Goal: Obtain resource: Obtain resource

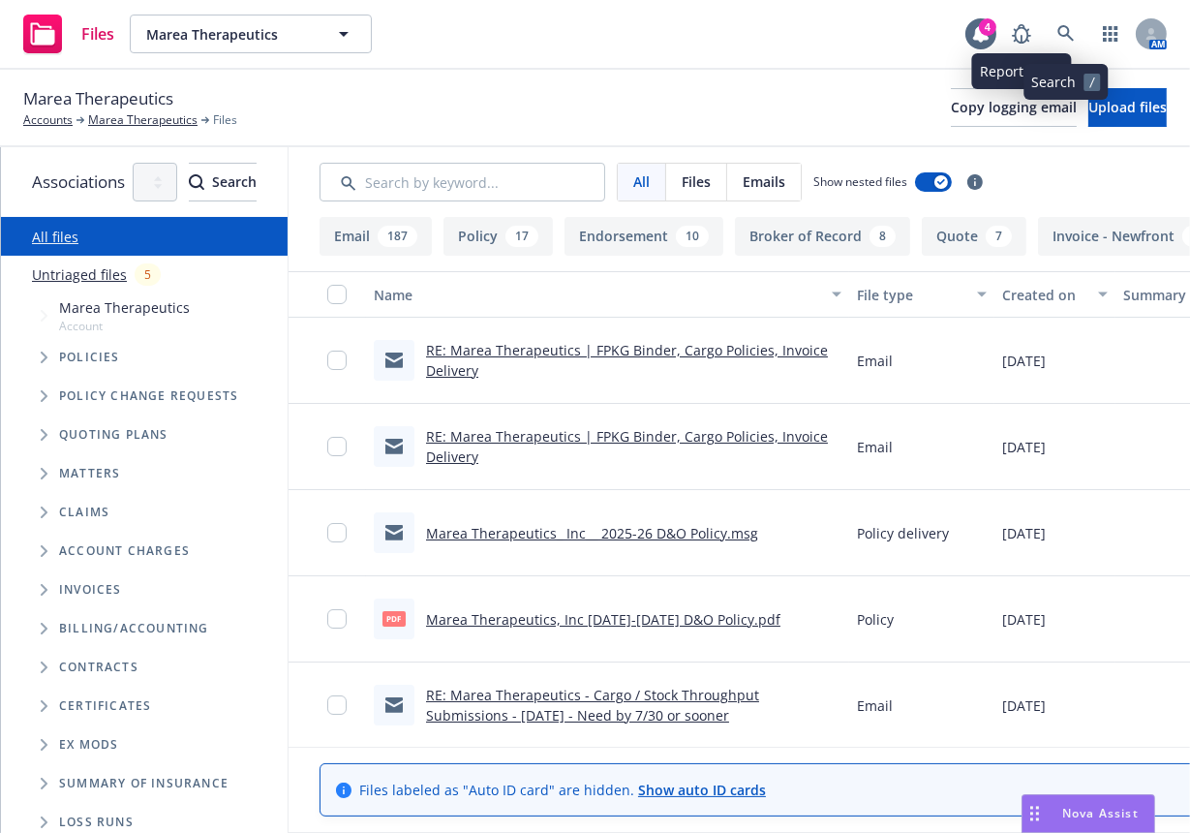
click at [1054, 31] on link at bounding box center [1066, 34] width 39 height 39
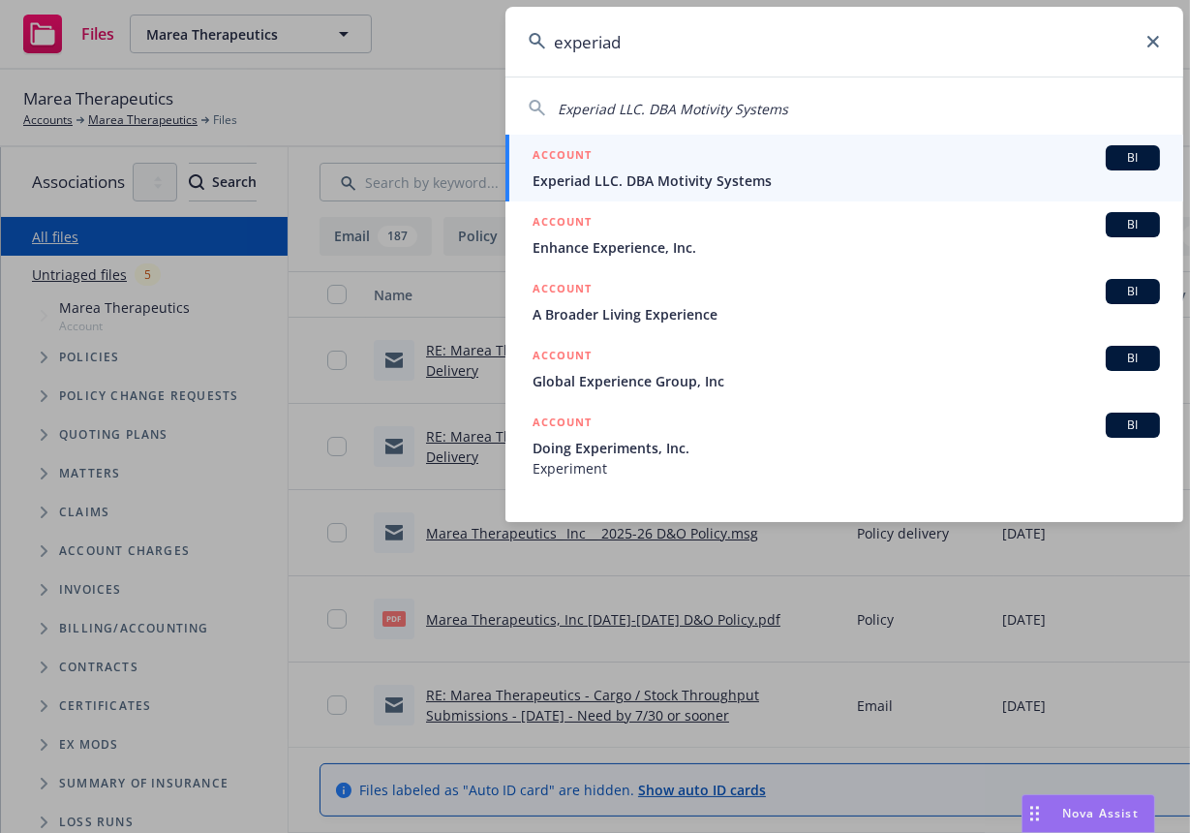
type input "experiad"
click at [734, 178] on span "Experiad LLC. DBA Motivity Systems" at bounding box center [847, 180] width 628 height 20
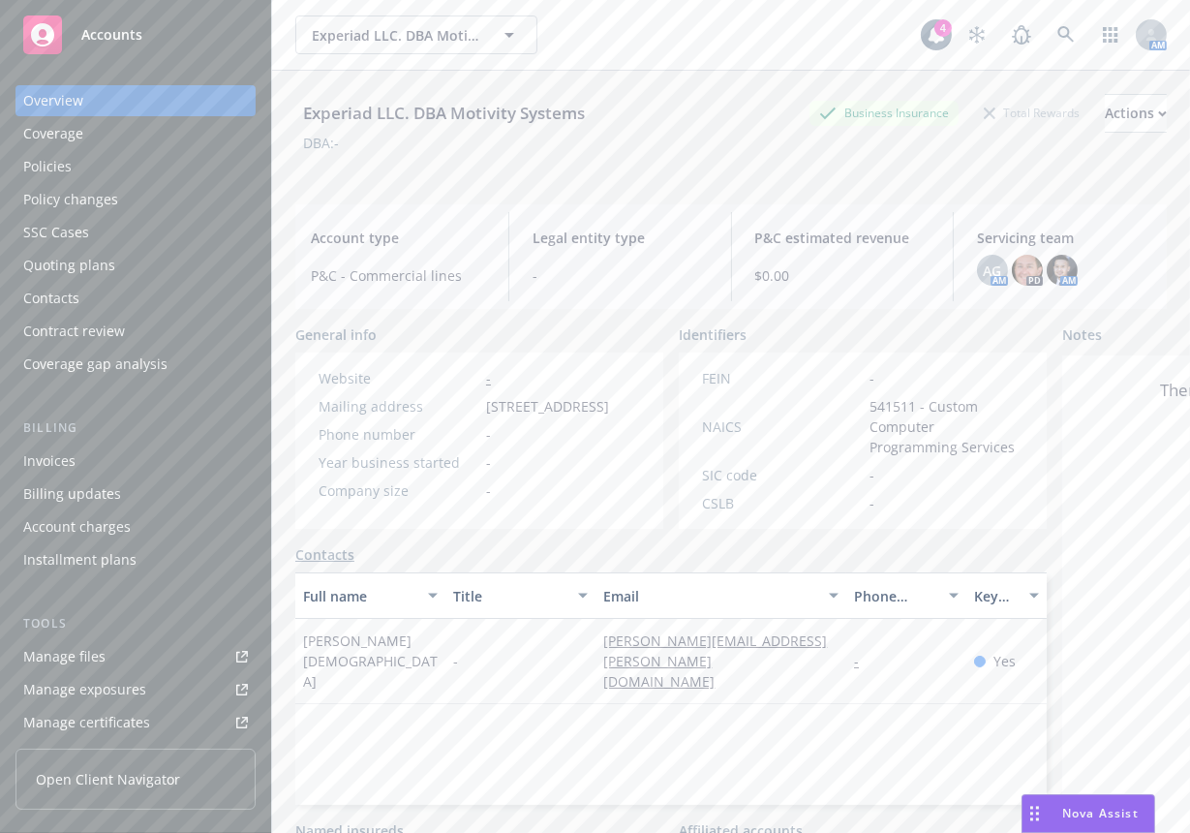
click at [142, 669] on link "Manage files" at bounding box center [135, 656] width 240 height 31
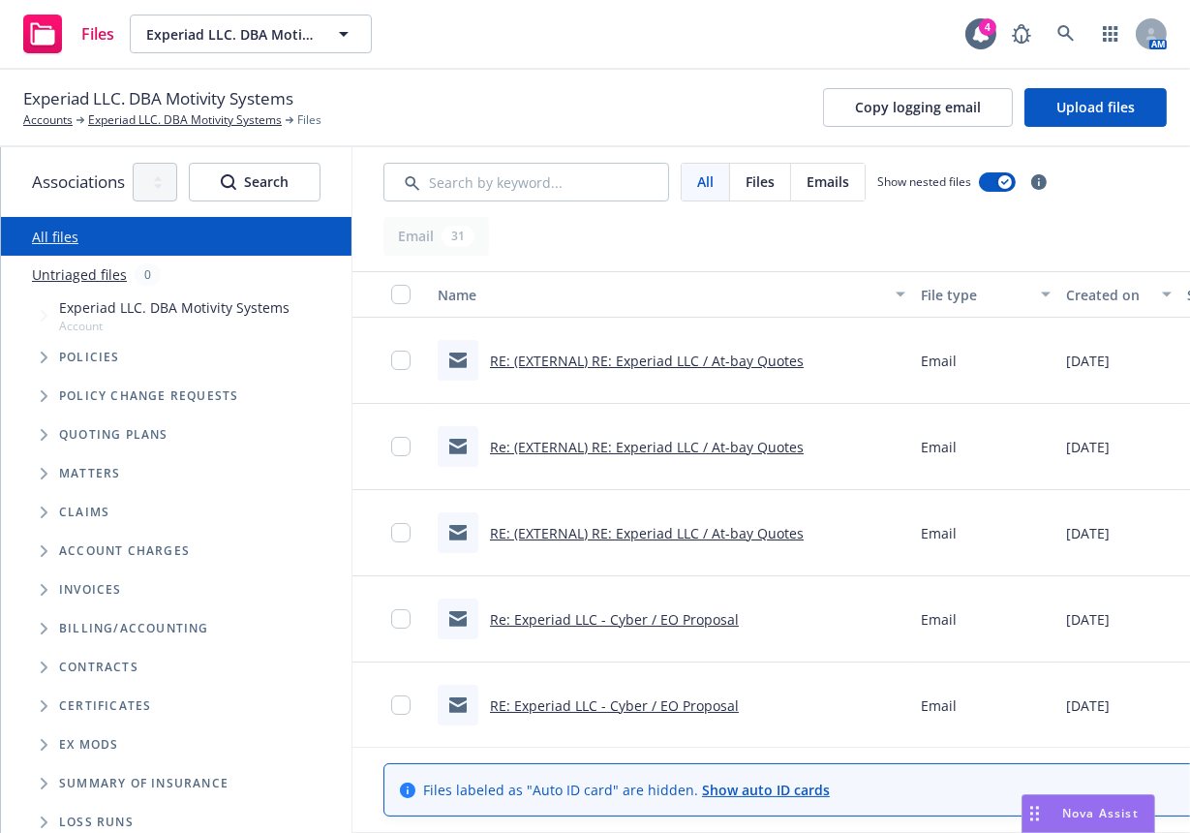
click at [52, 437] on span "Tree Example" at bounding box center [43, 434] width 31 height 31
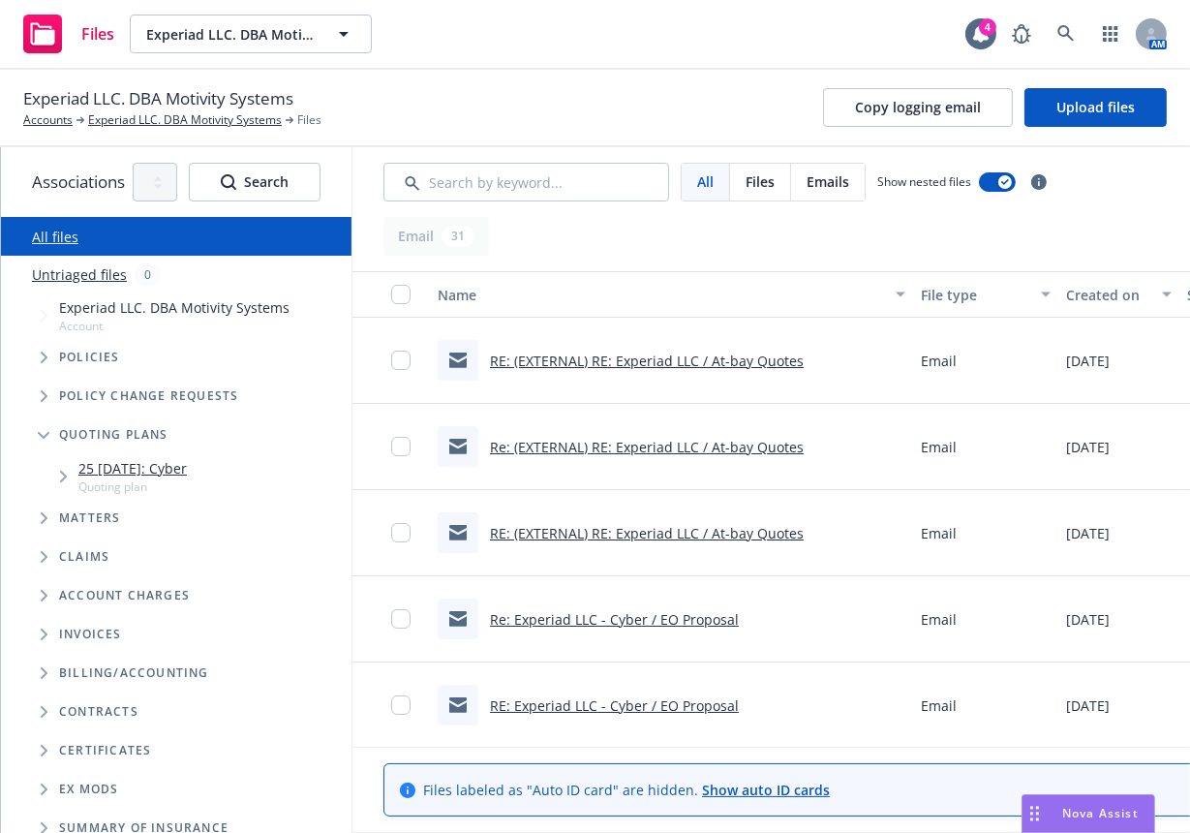
click at [71, 484] on span "Tree Example" at bounding box center [62, 476] width 31 height 31
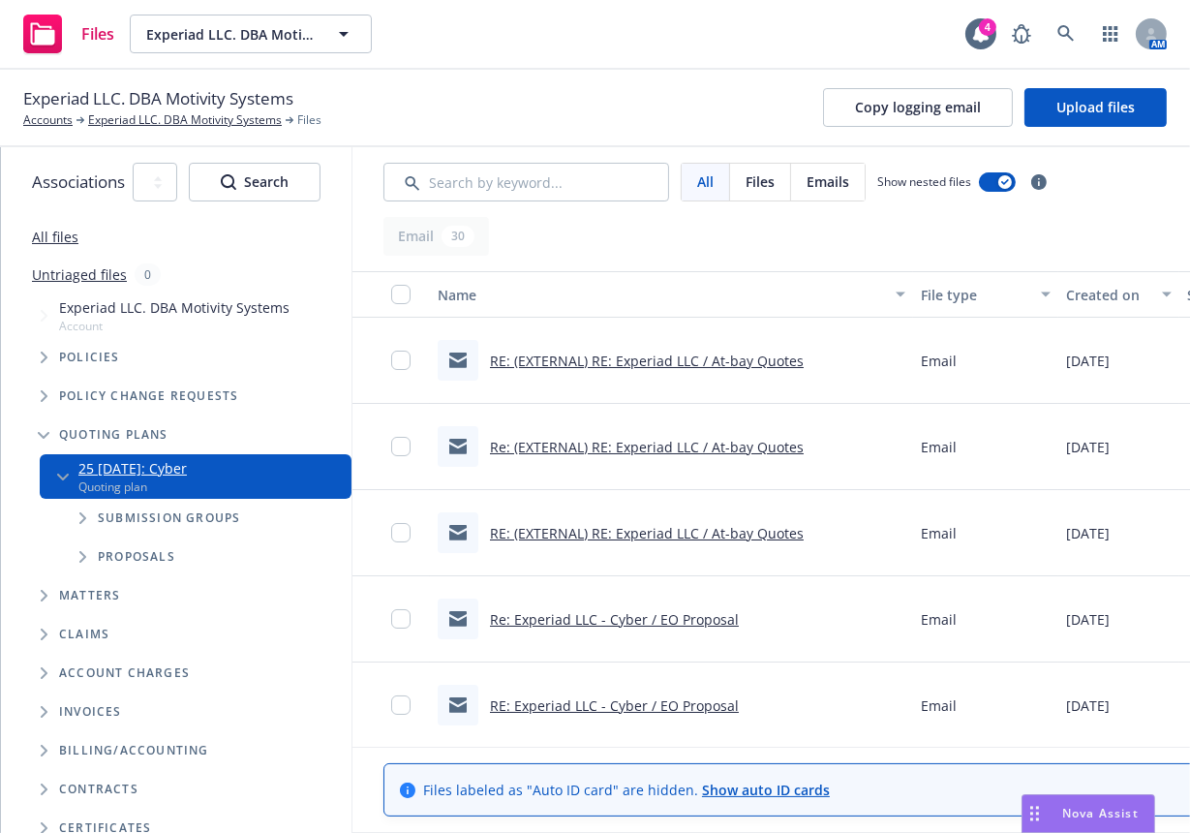
click at [71, 521] on span "Tree Example" at bounding box center [82, 518] width 31 height 31
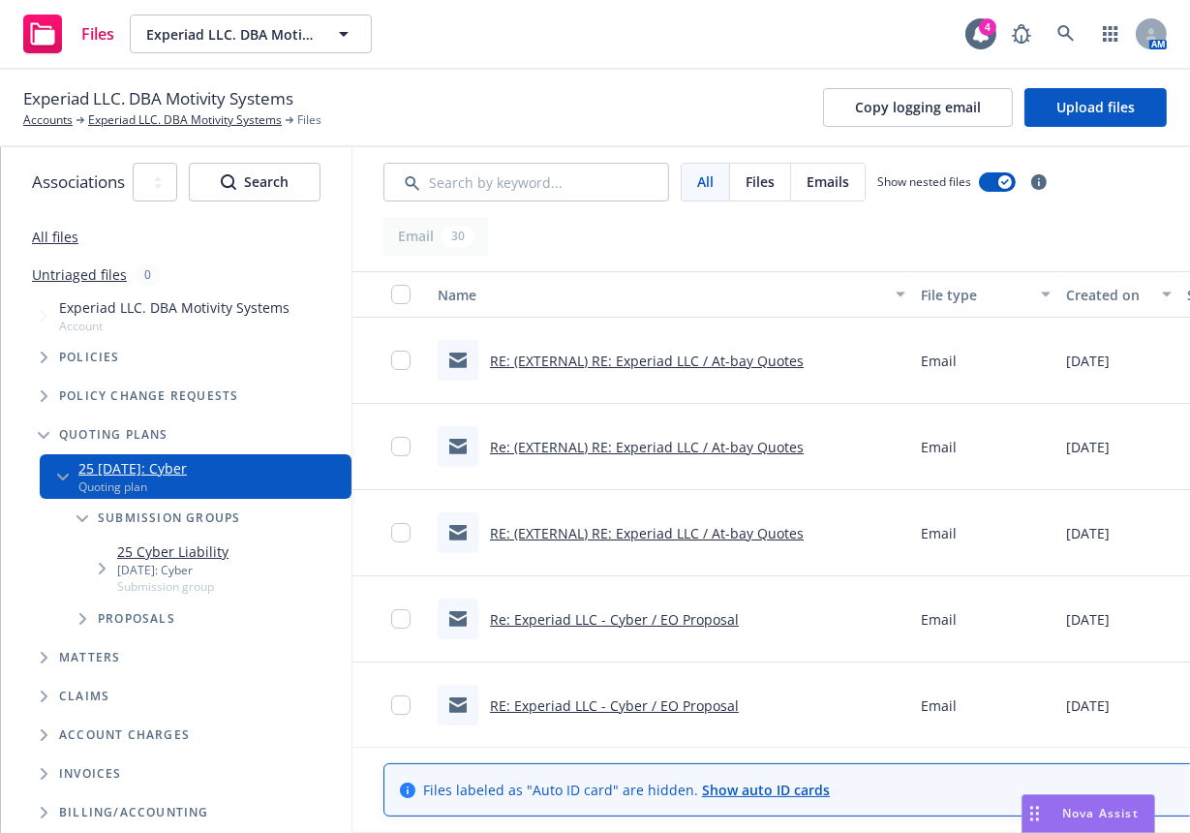
click at [105, 574] on span "Tree Example" at bounding box center [101, 568] width 31 height 31
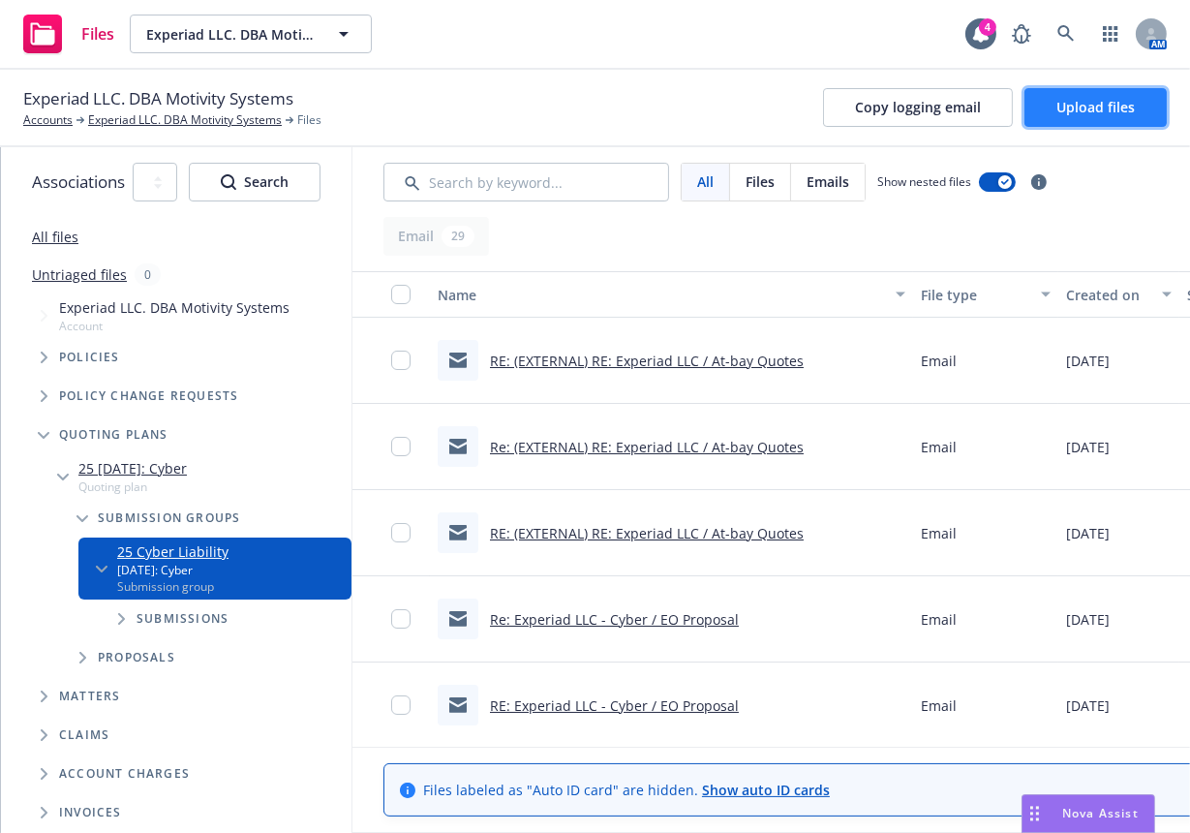
click at [1066, 106] on span "Upload files" at bounding box center [1095, 107] width 78 height 18
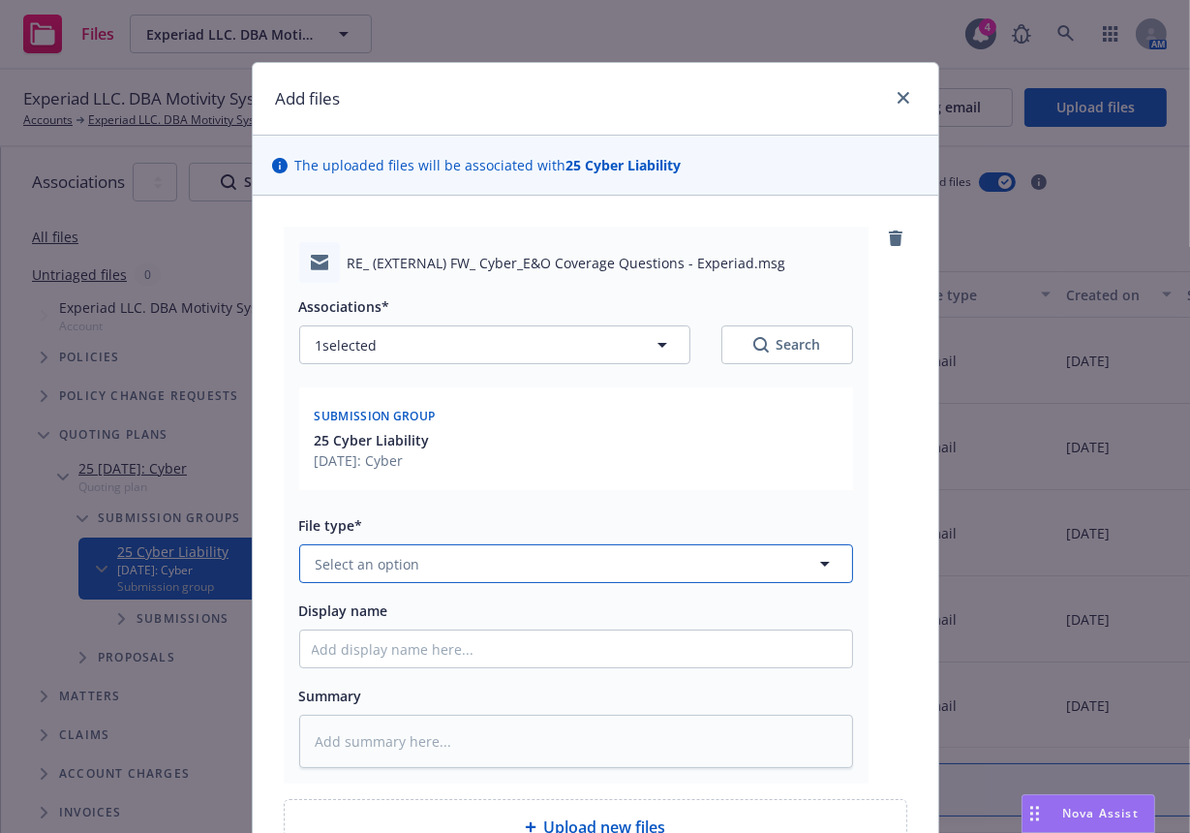
click at [560, 570] on button "Select an option" at bounding box center [576, 563] width 554 height 39
type input "email"
click at [552, 514] on div "Email" at bounding box center [576, 510] width 529 height 28
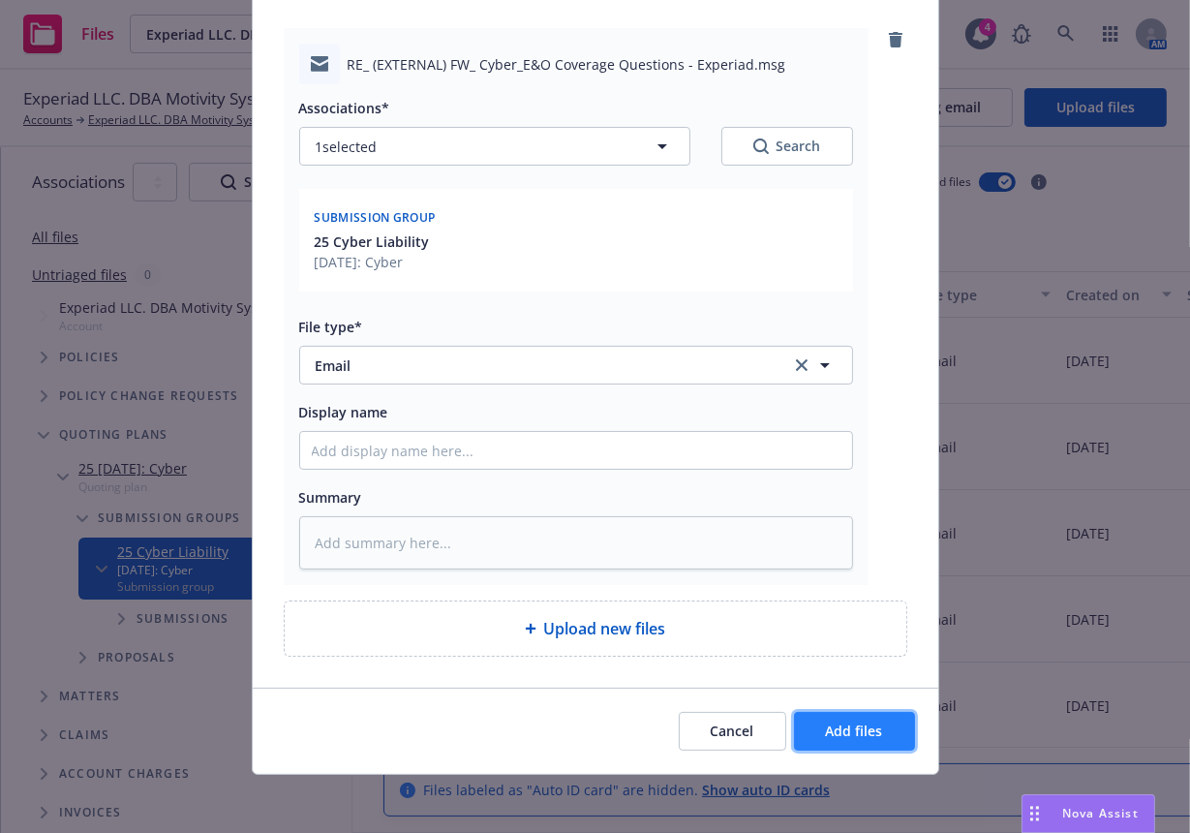
click at [813, 718] on button "Add files" at bounding box center [854, 731] width 121 height 39
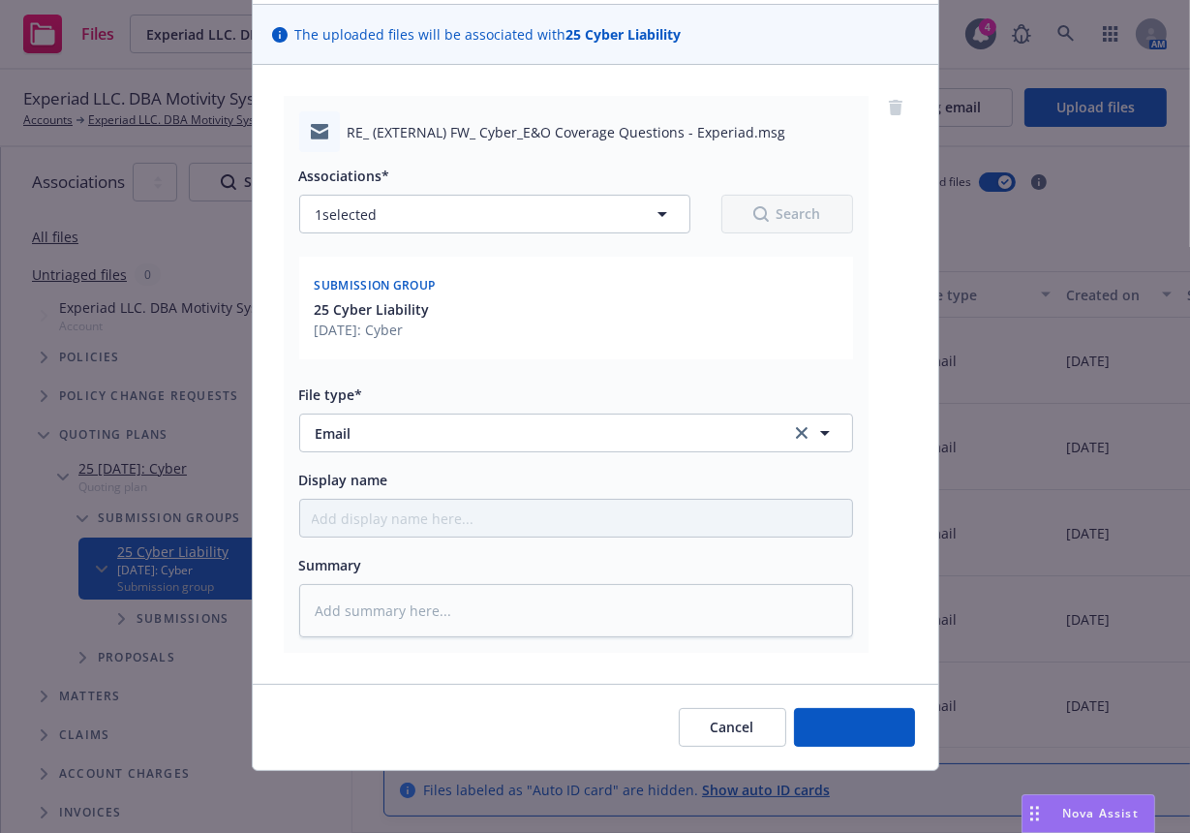
scroll to position [128, 0]
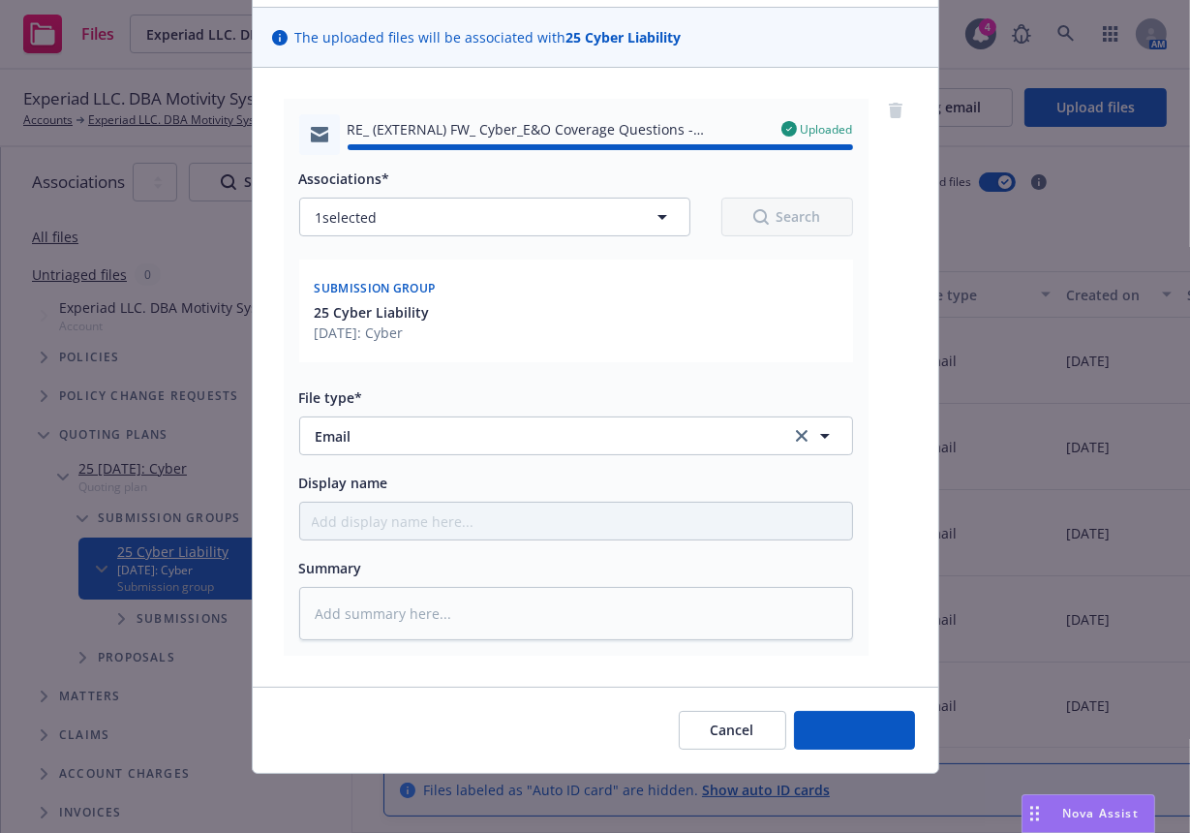
type textarea "x"
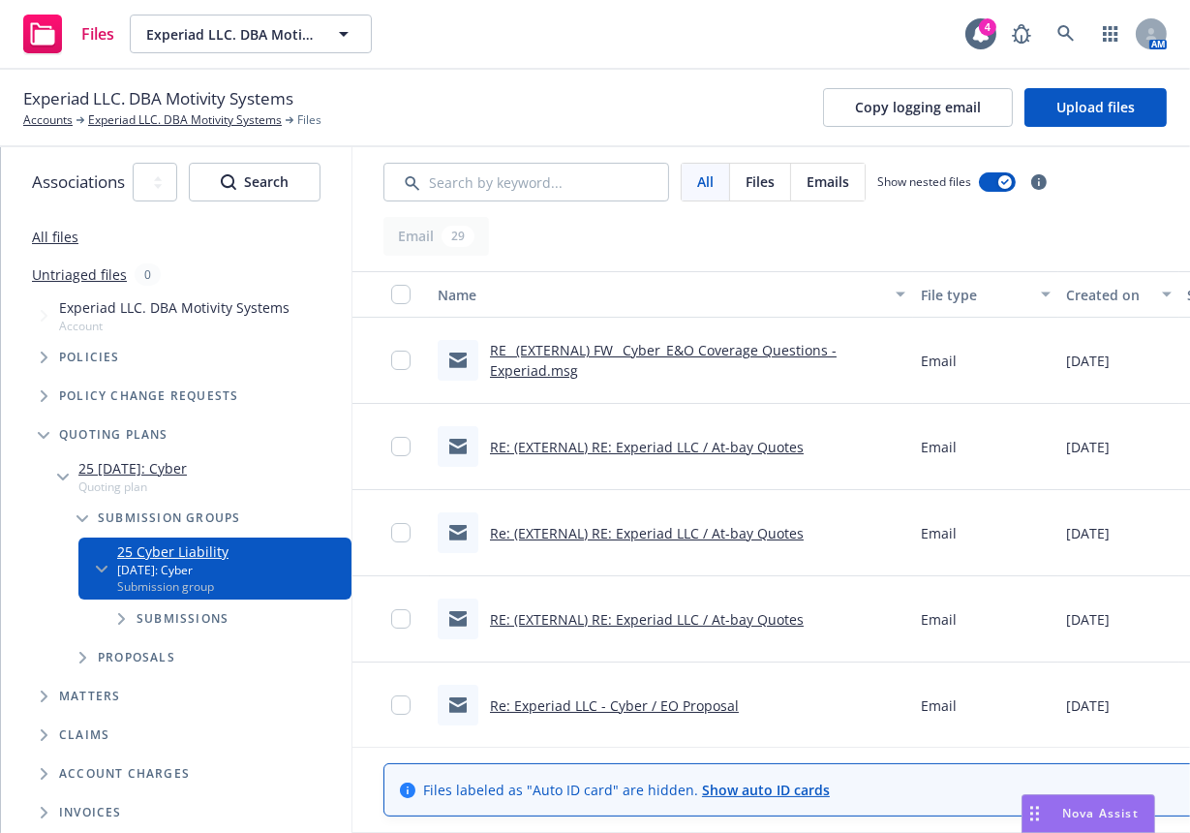
click at [850, 54] on div "Files Experiad LLC. DBA Motivity Systems Experiad LLC. DBA Motivity Systems 4 AM" at bounding box center [595, 35] width 1190 height 70
click at [1069, 27] on icon at bounding box center [1065, 33] width 17 height 17
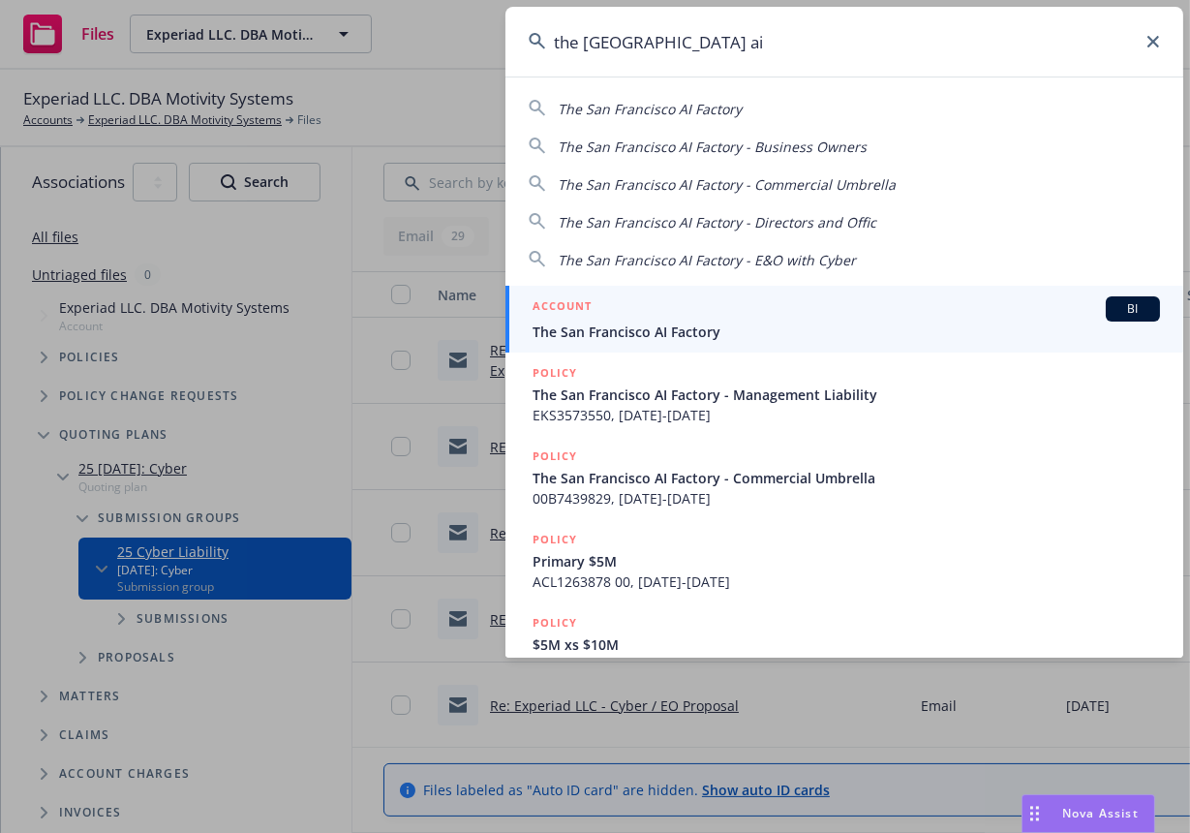
type input "the san francisco ai"
click at [980, 319] on div "ACCOUNT BI" at bounding box center [847, 308] width 628 height 25
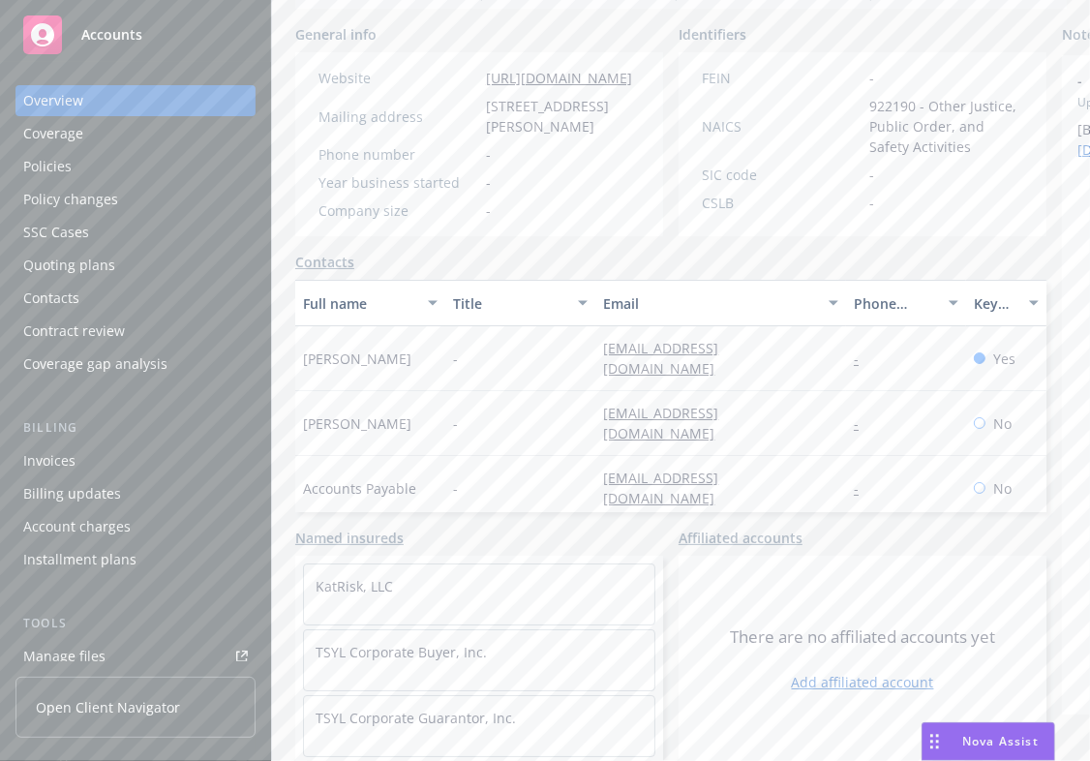
click at [845, 259] on div "Contacts Full name Title Email Phone number Key contact Melissa MIller - mmille…" at bounding box center [670, 382] width 751 height 260
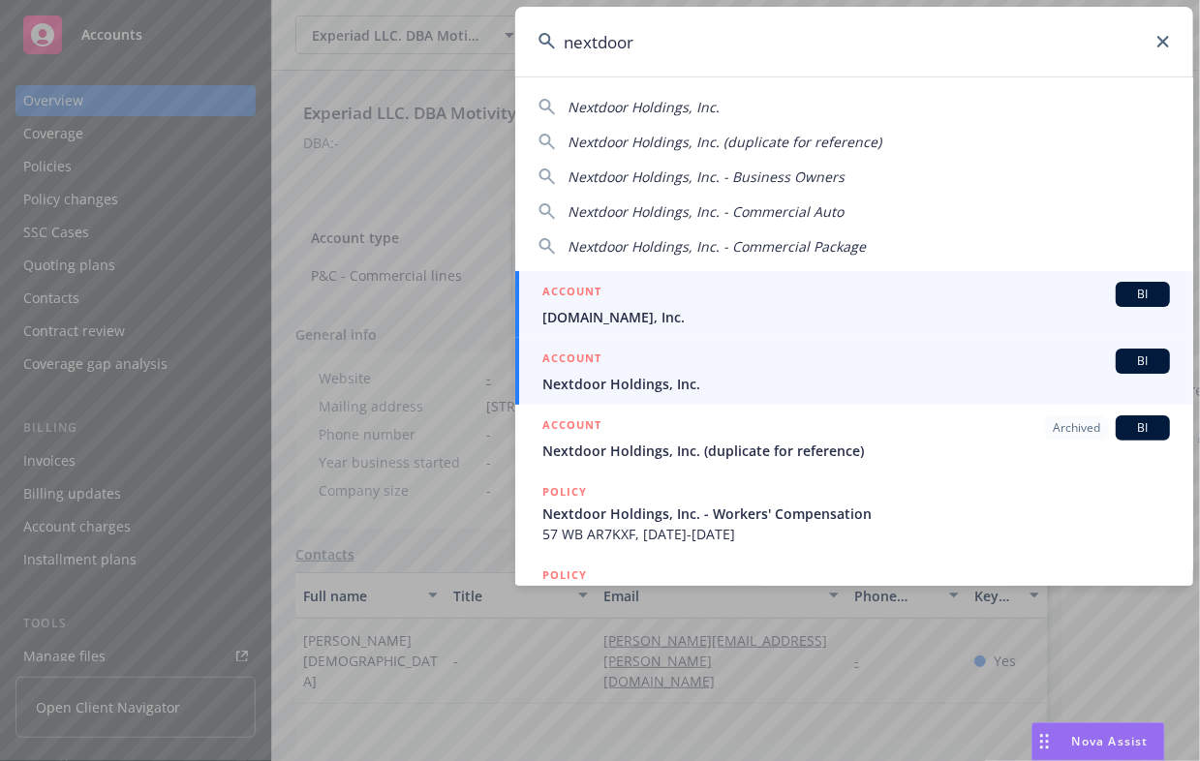
type input "nextdoor"
click at [727, 386] on span "Nextdoor Holdings, Inc." at bounding box center [856, 384] width 628 height 20
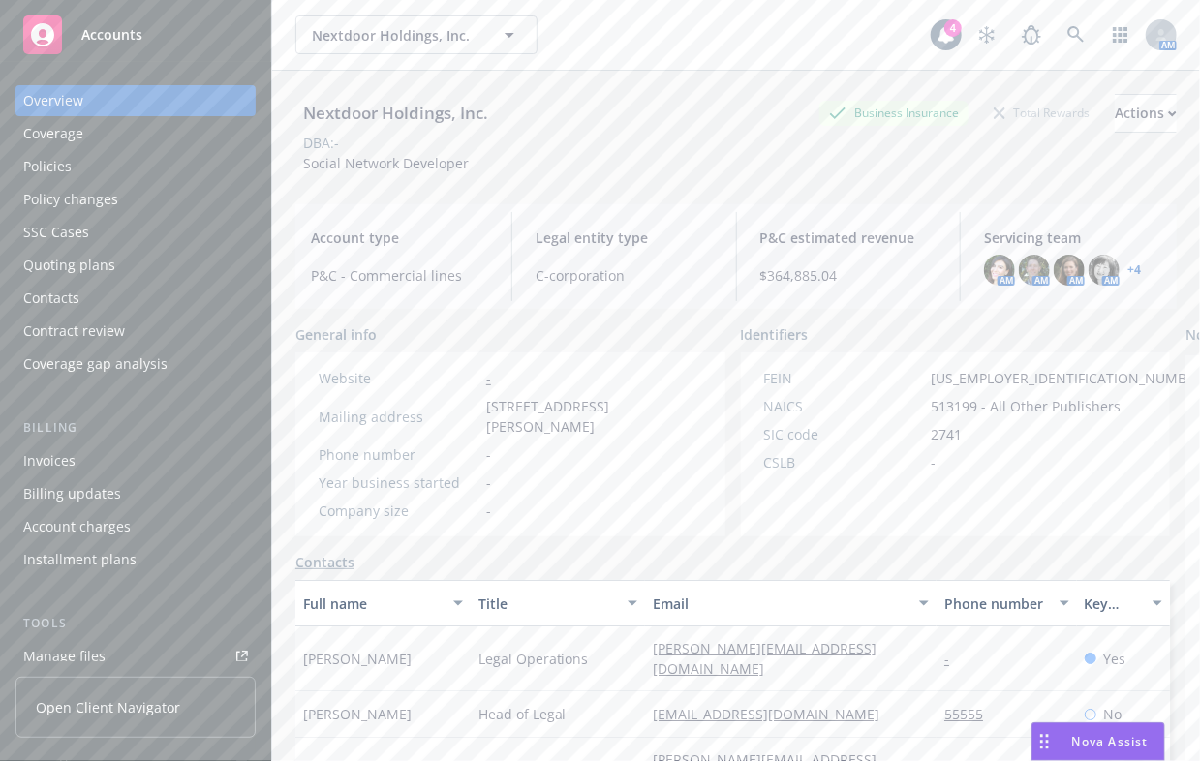
click at [114, 669] on div "Open Client Navigator" at bounding box center [135, 711] width 240 height 100
click at [117, 659] on link "Manage files" at bounding box center [135, 656] width 240 height 31
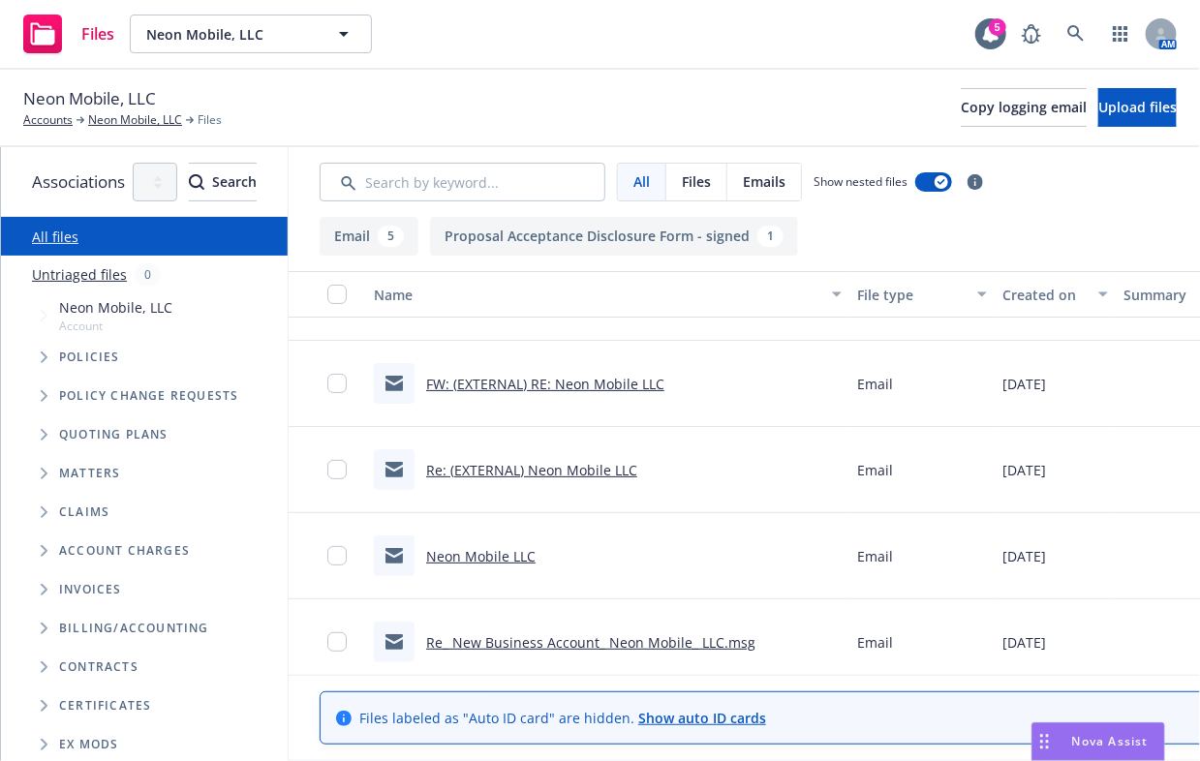
scroll to position [168, 0]
click at [45, 437] on icon "Tree Example" at bounding box center [45, 435] width 8 height 12
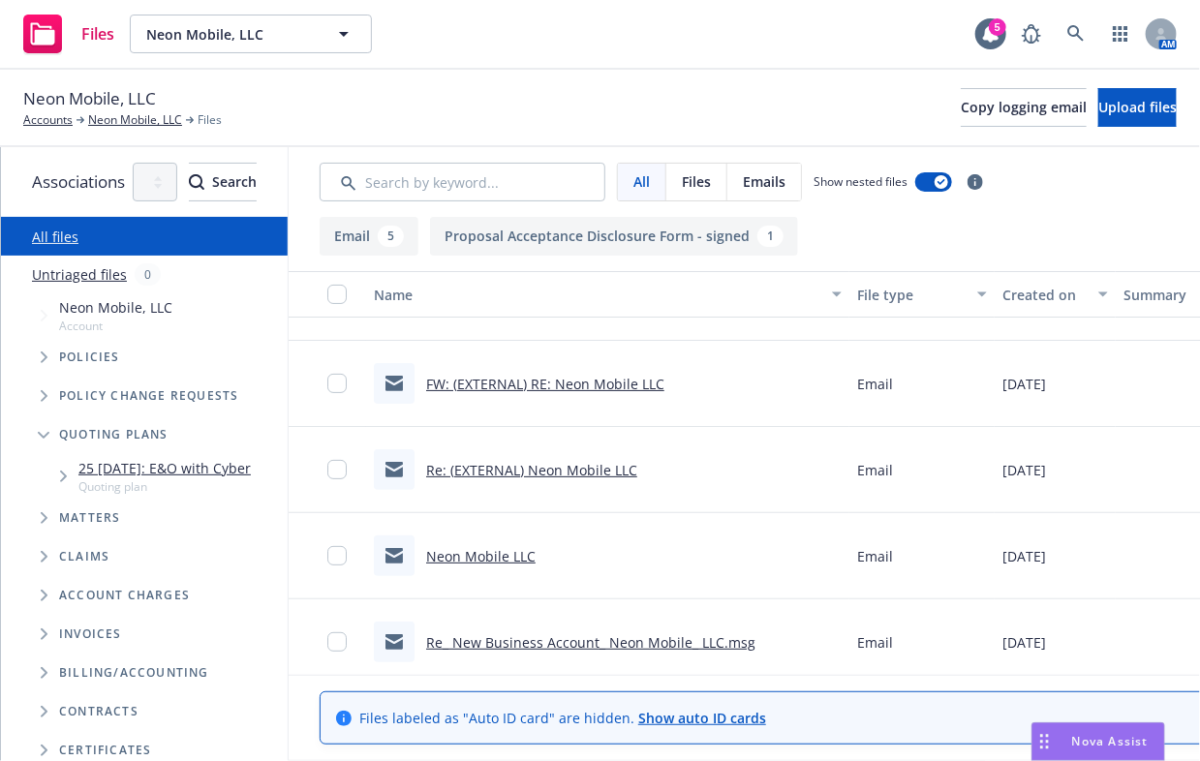
click at [57, 483] on span "Tree Example" at bounding box center [62, 476] width 31 height 31
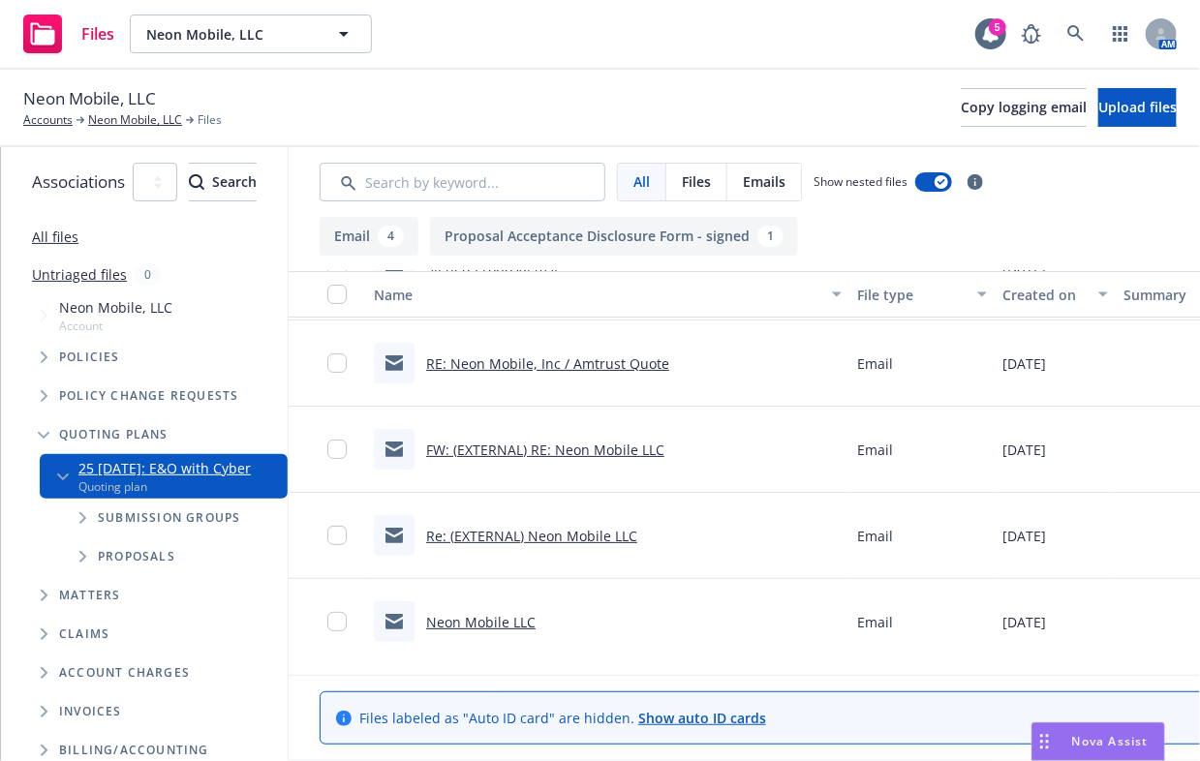
scroll to position [103, 0]
click at [79, 524] on span "Tree Example" at bounding box center [82, 518] width 31 height 31
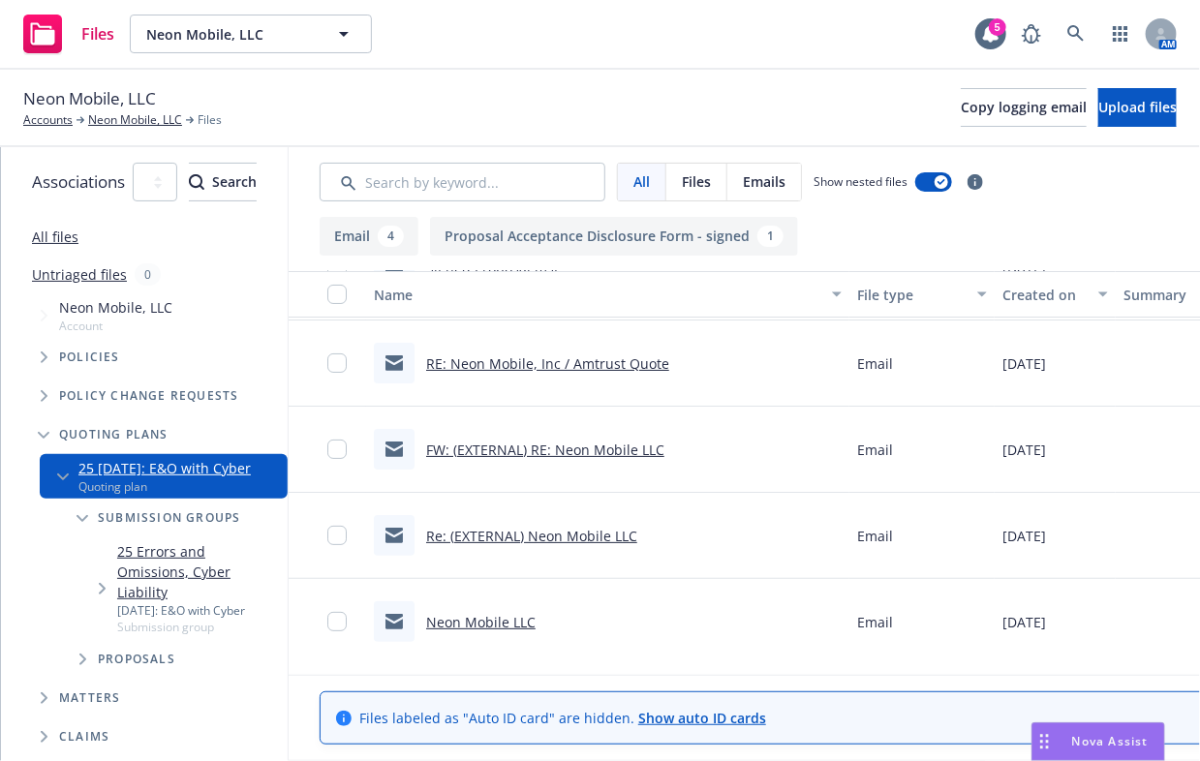
click at [101, 583] on icon "Tree Example" at bounding box center [103, 589] width 8 height 12
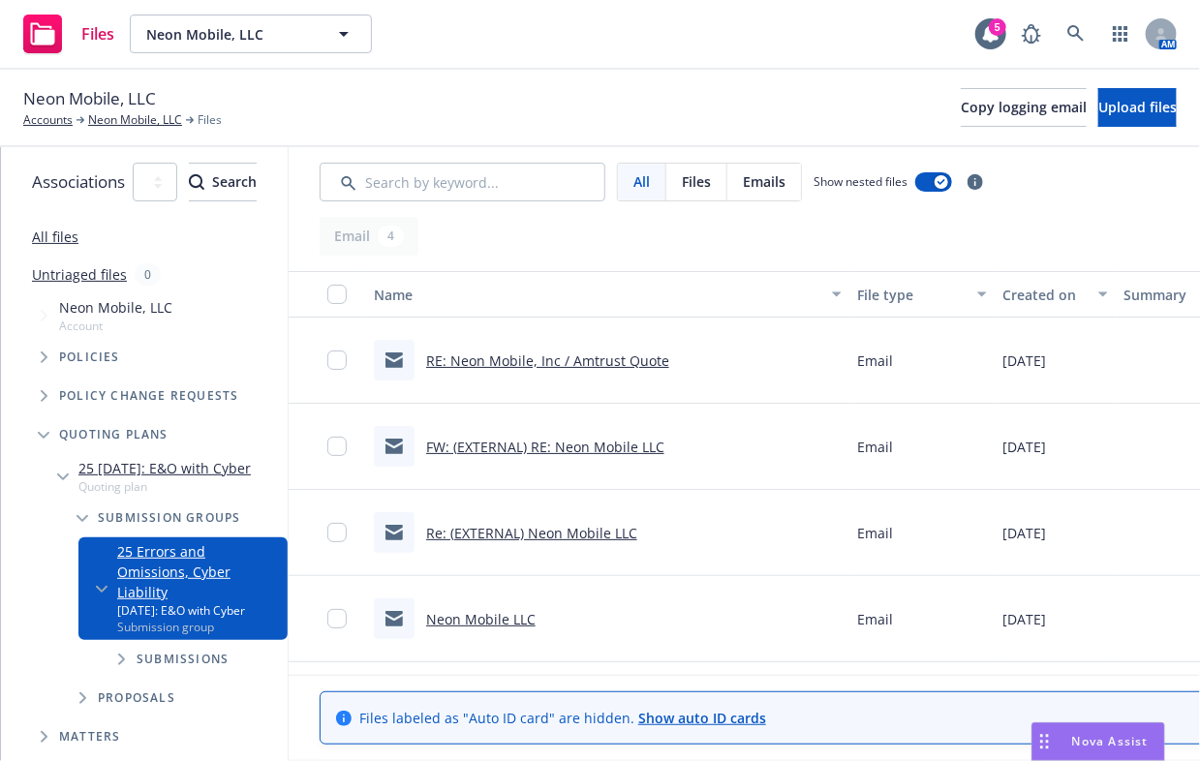
click at [120, 644] on span "Tree Example" at bounding box center [121, 659] width 31 height 31
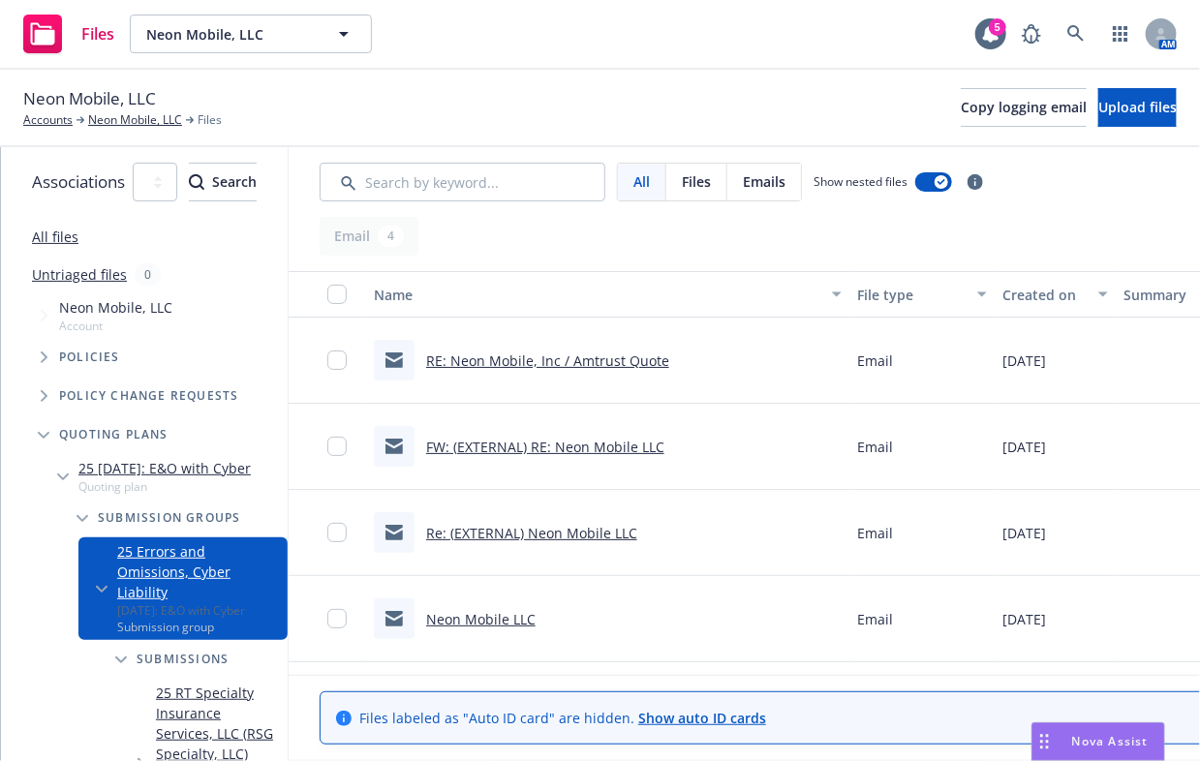
click at [536, 619] on link "Neon Mobile LLC" at bounding box center [480, 619] width 109 height 18
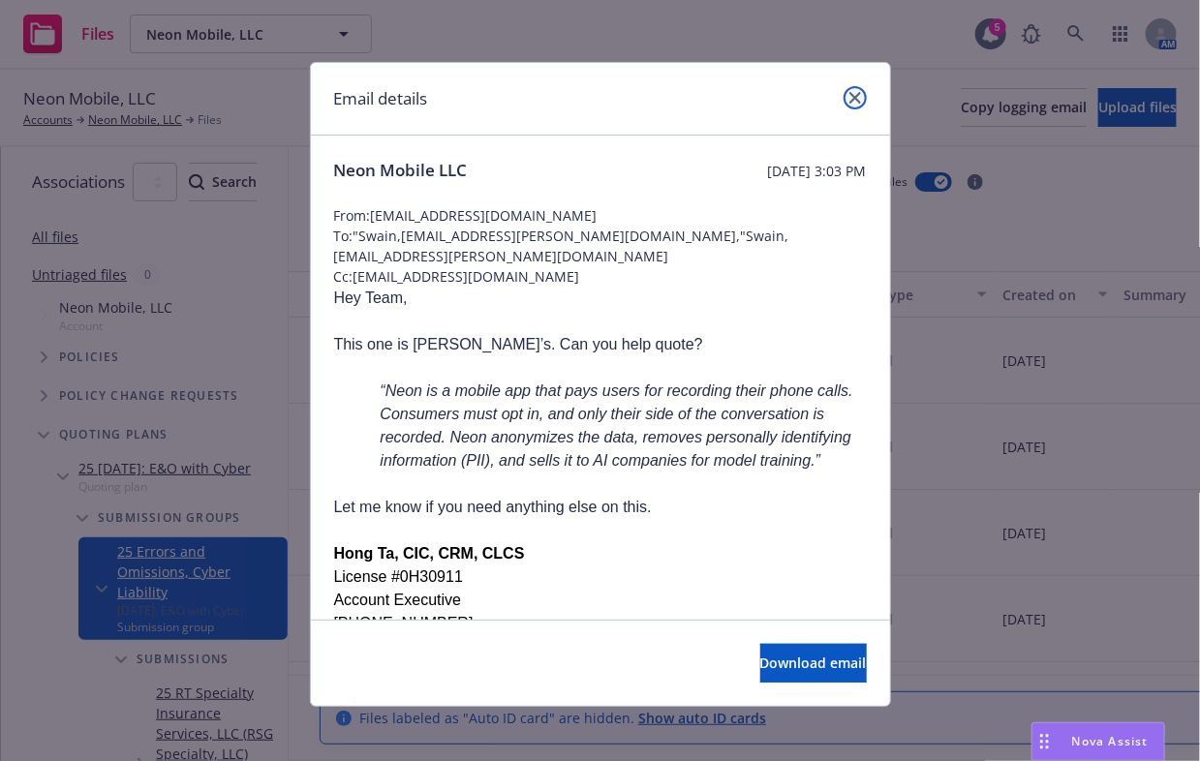
click at [849, 99] on icon "close" at bounding box center [855, 98] width 12 height 12
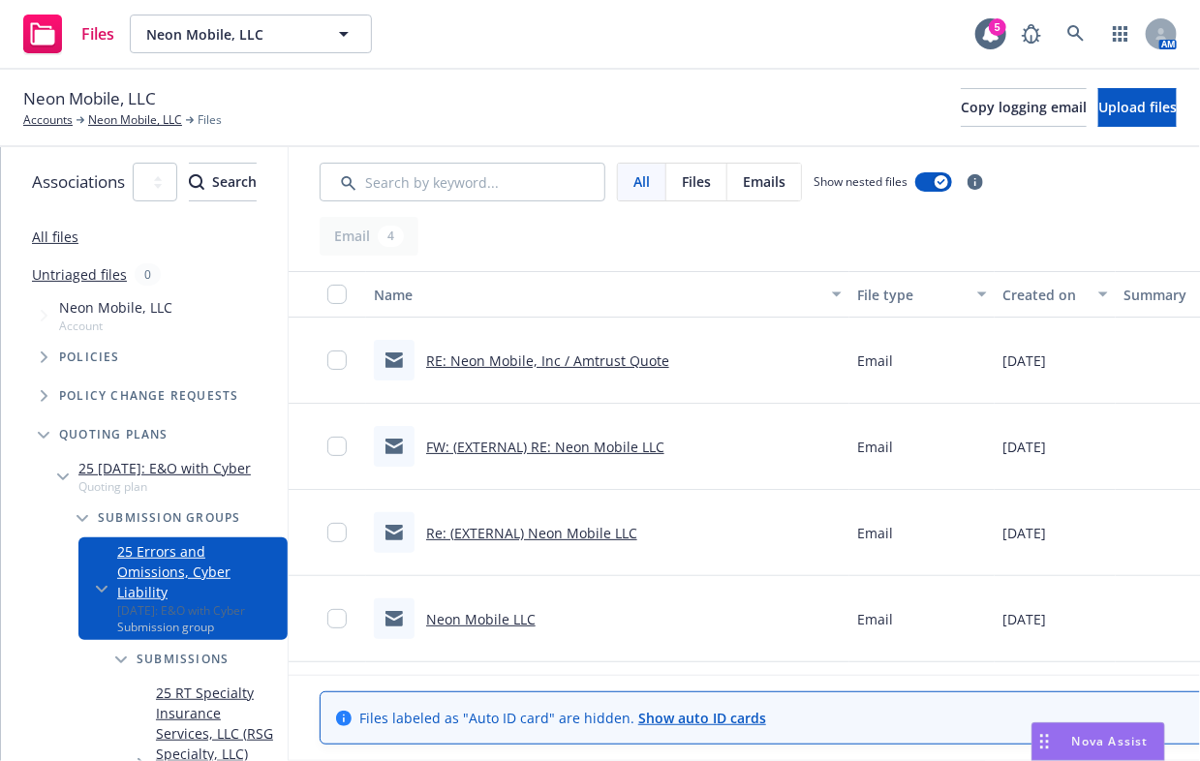
click at [657, 361] on link "RE: Neon Mobile, Inc / Amtrust Quote" at bounding box center [547, 361] width 243 height 18
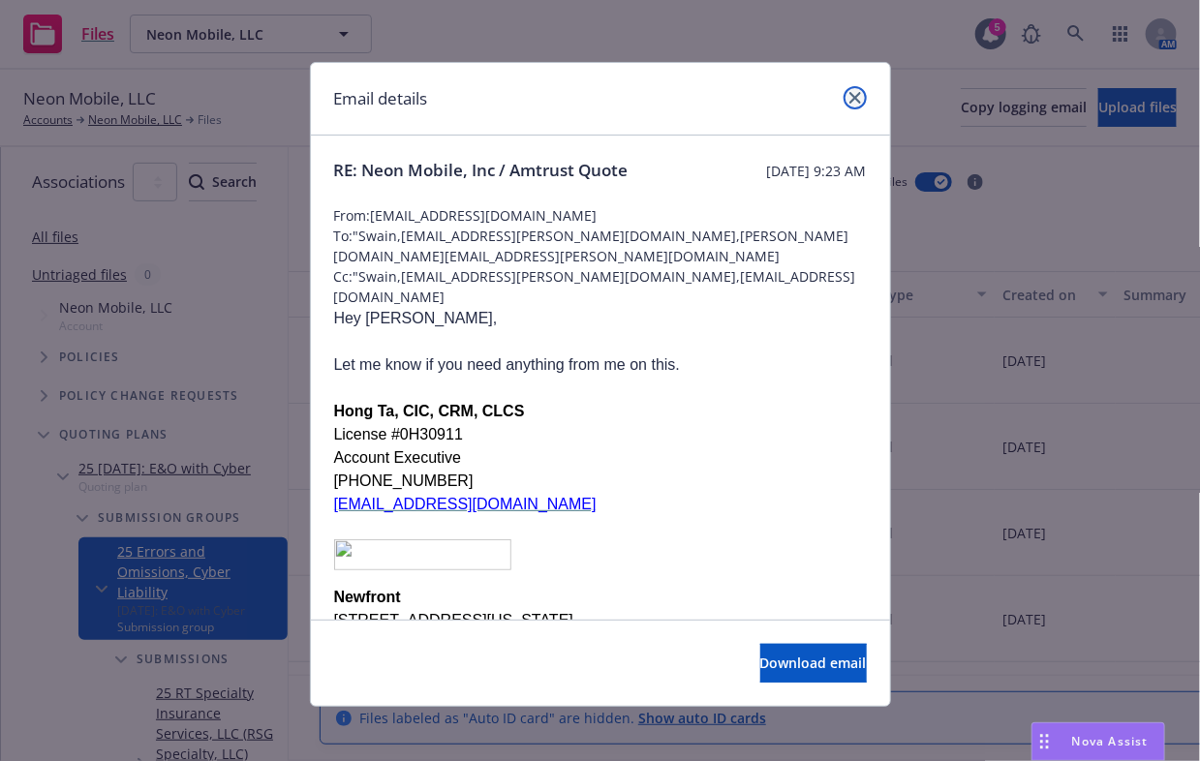
click at [849, 101] on icon "close" at bounding box center [855, 98] width 12 height 12
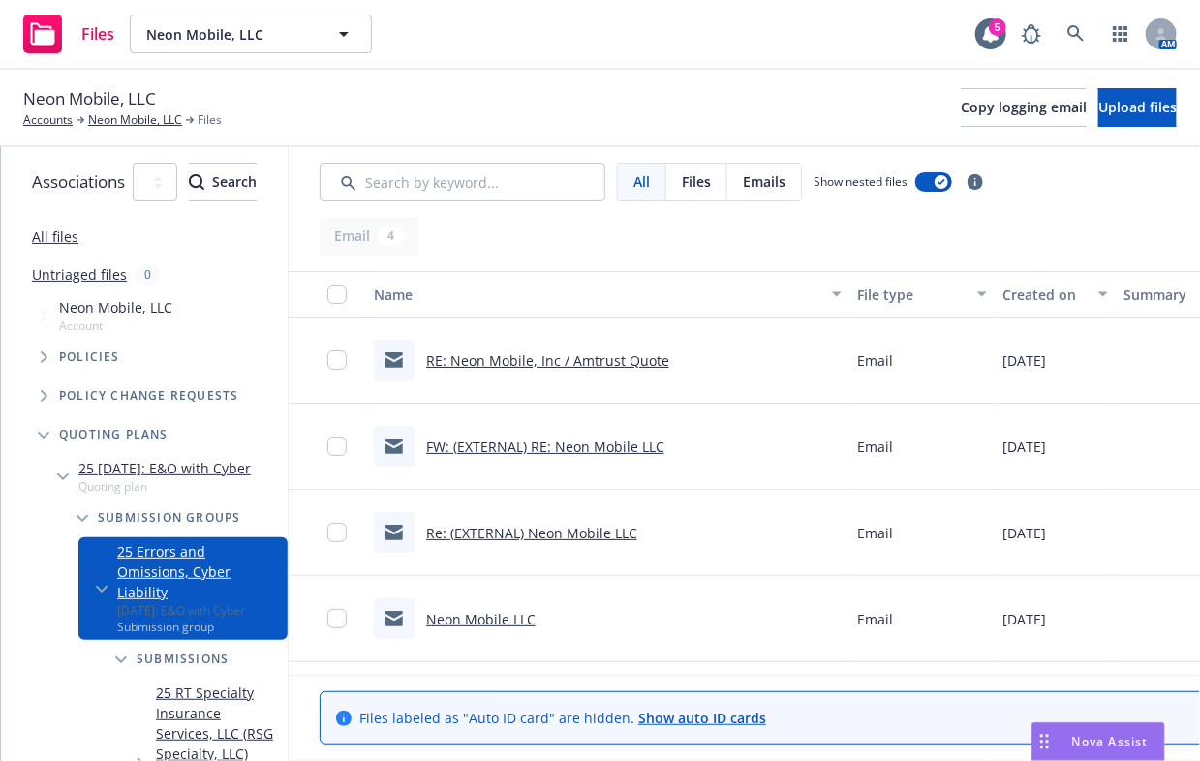
click at [670, 78] on div "Neon Mobile, LLC Accounts Neon Mobile, LLC Files Copy logging email Upload files" at bounding box center [600, 108] width 1200 height 77
